Goal: Find specific page/section: Find specific page/section

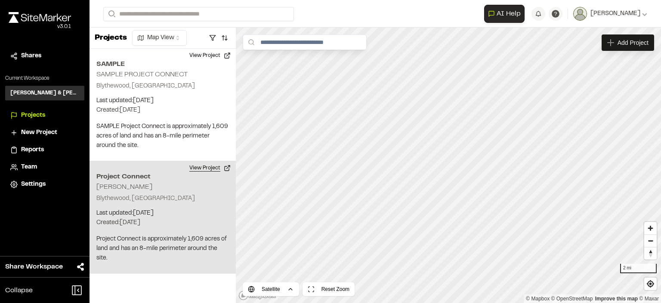
click at [226, 167] on button "View Project" at bounding box center [210, 168] width 52 height 14
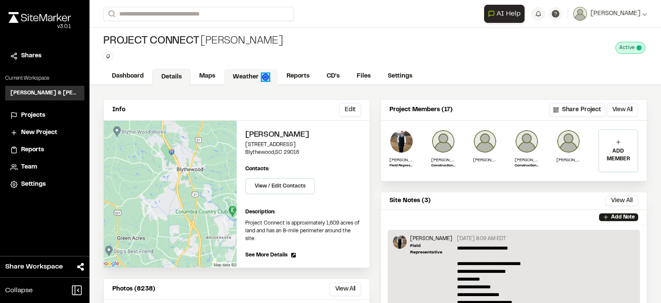
click at [262, 74] on img at bounding box center [265, 77] width 7 height 7
